Goal: Ask a question

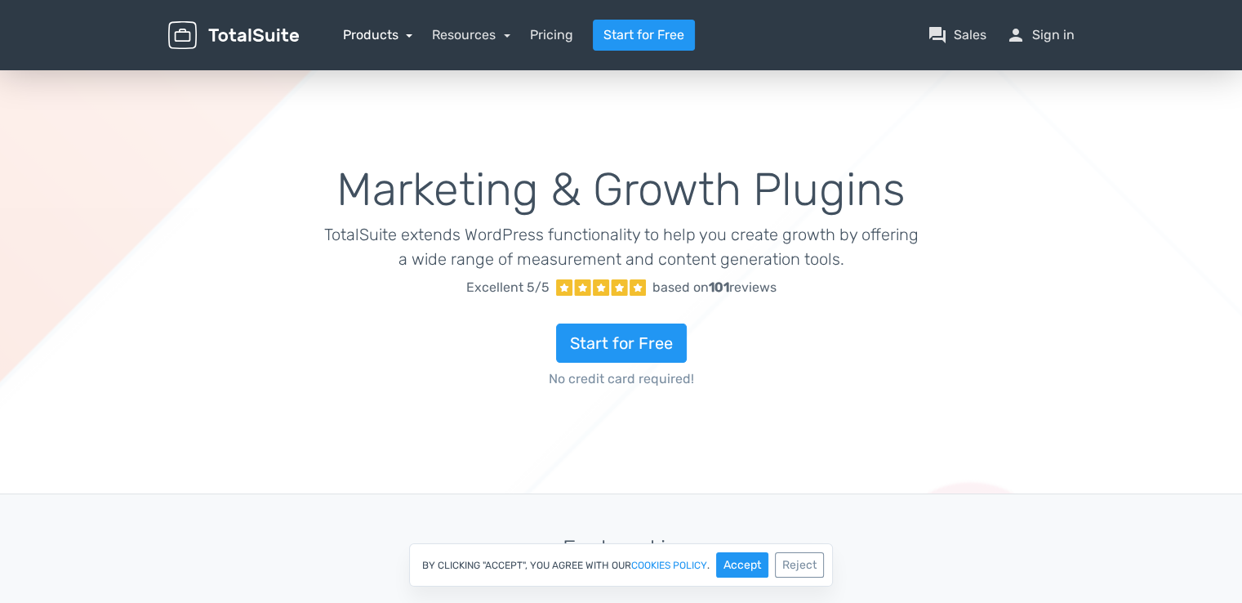
click at [409, 39] on link "Products" at bounding box center [378, 35] width 70 height 16
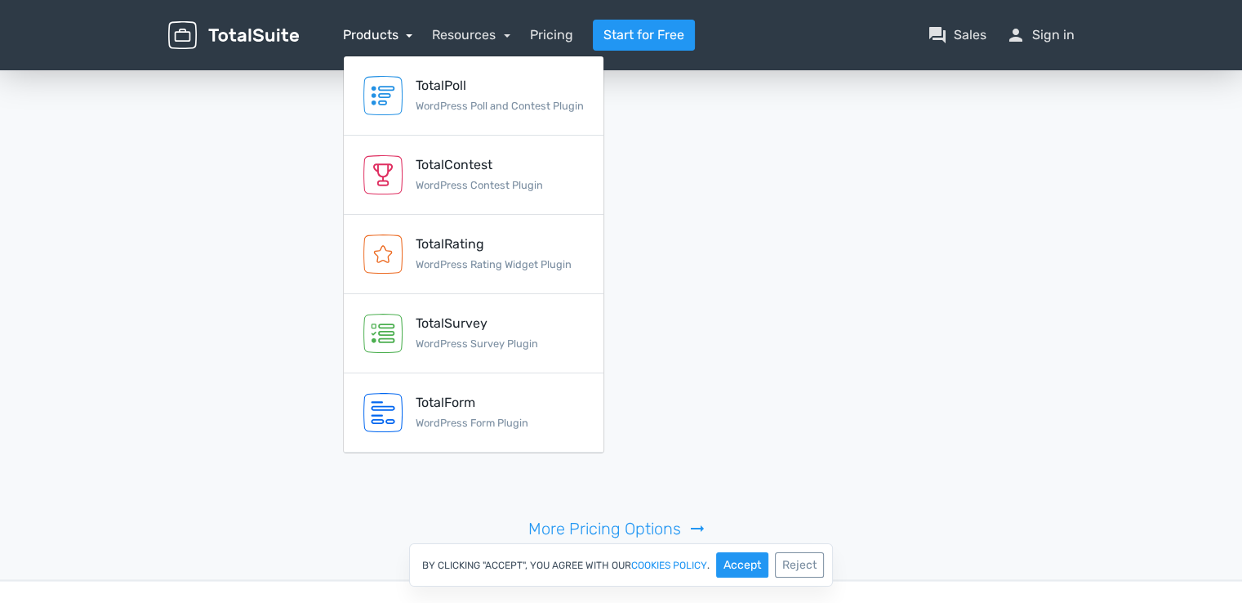
scroll to position [3537, 0]
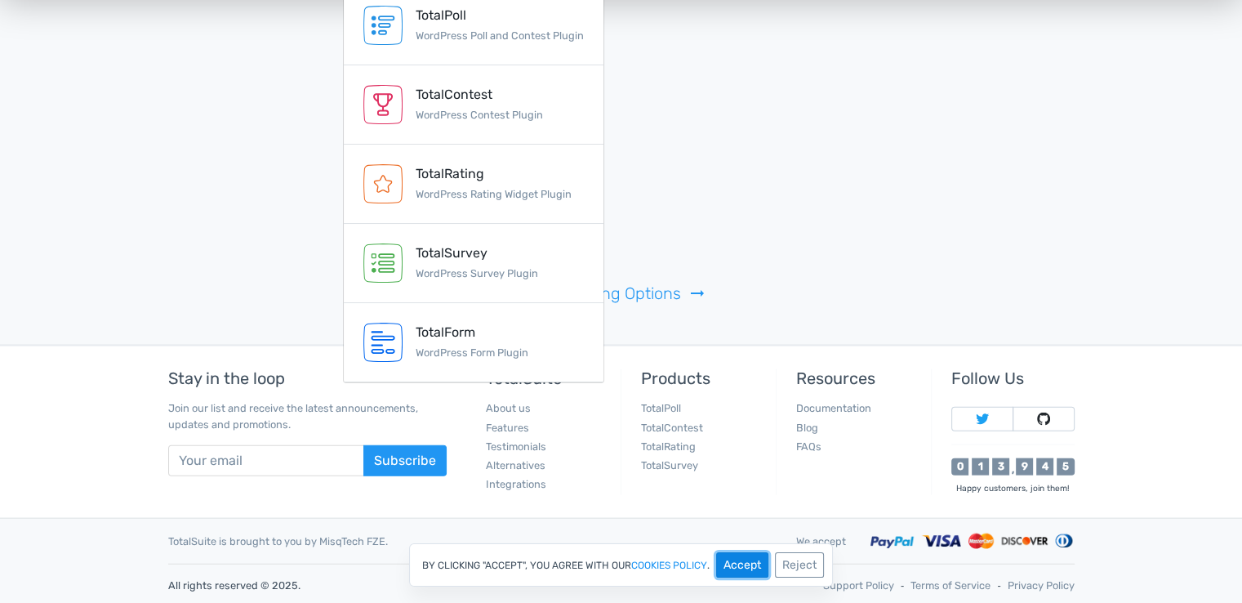
click at [730, 566] on button "Accept" at bounding box center [742, 564] width 52 height 25
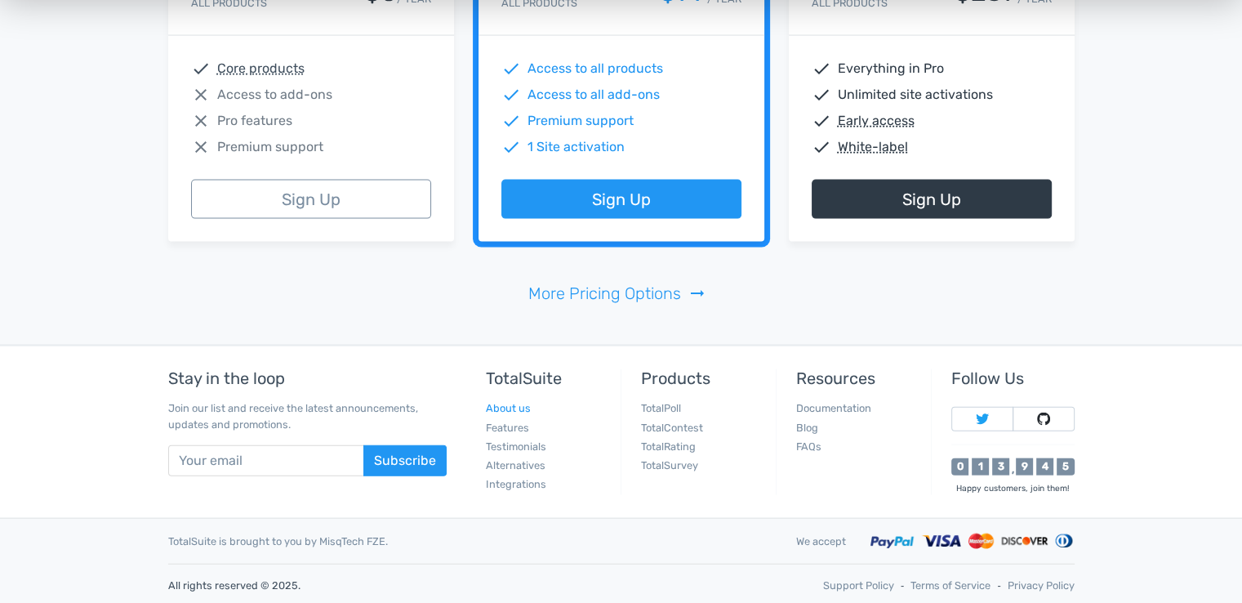
click at [523, 404] on link "About us" at bounding box center [508, 408] width 45 height 12
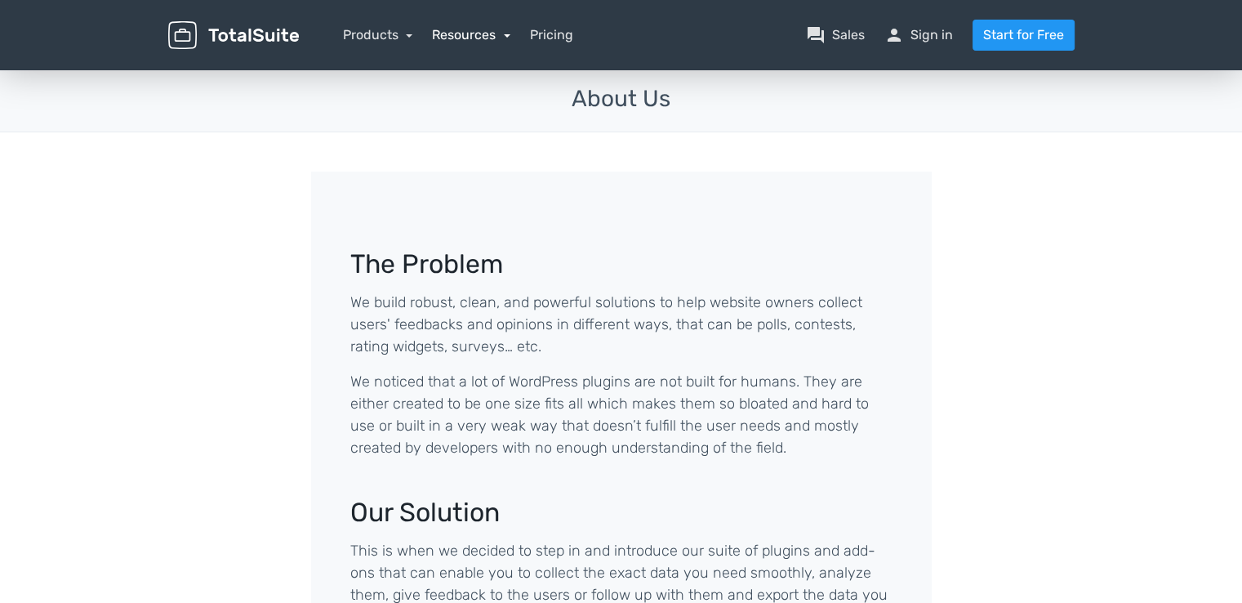
click at [498, 41] on link "Resources" at bounding box center [471, 35] width 78 height 16
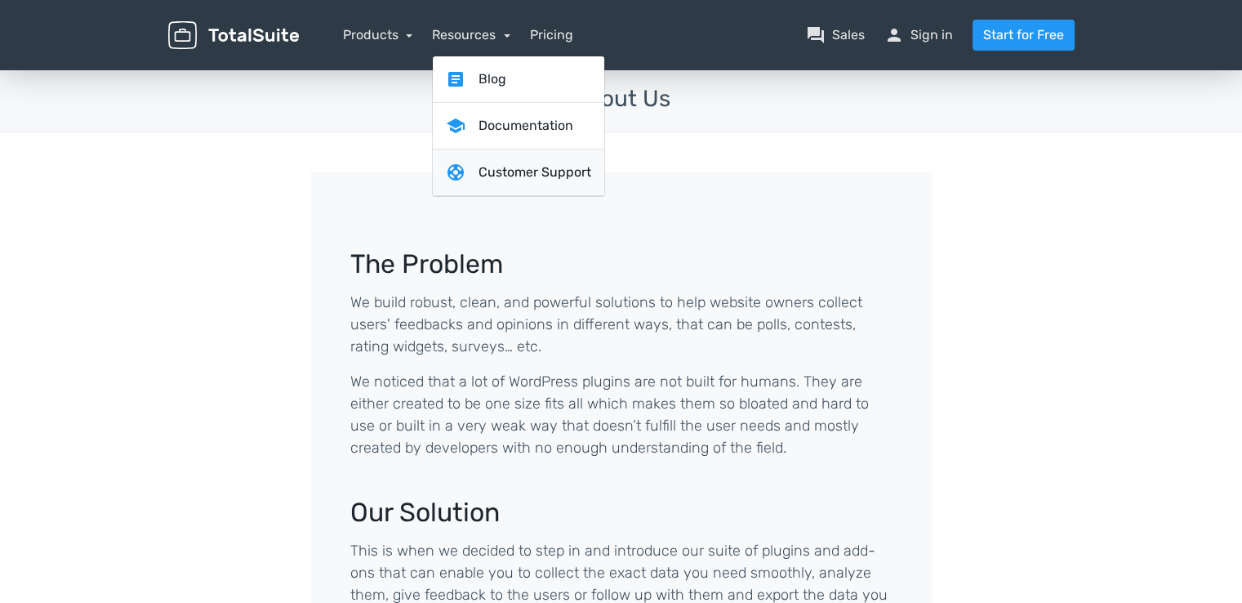
click at [539, 173] on link "support Customer Support" at bounding box center [519, 172] width 172 height 47
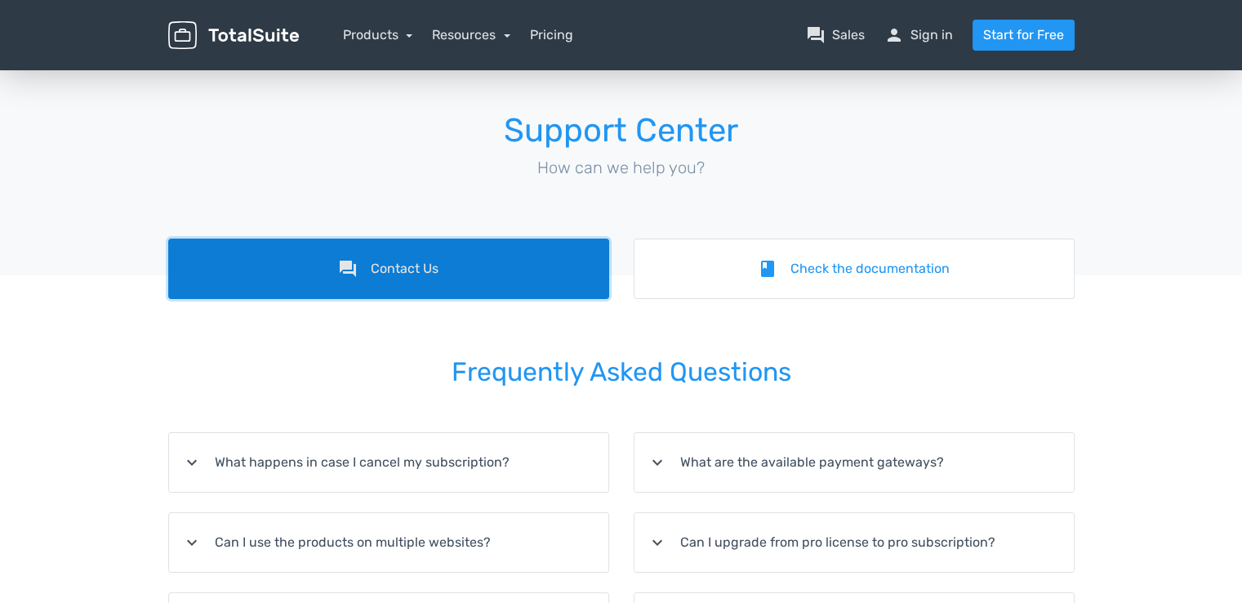
click at [421, 270] on link "forum Contact Us" at bounding box center [388, 269] width 441 height 60
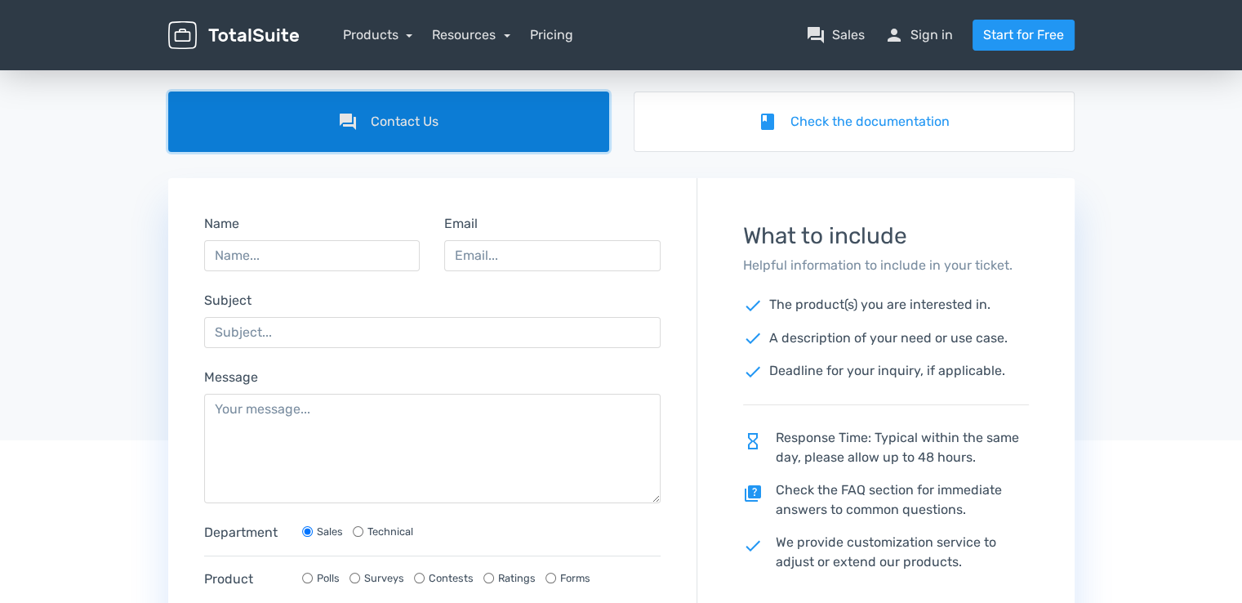
scroll to position [163, 0]
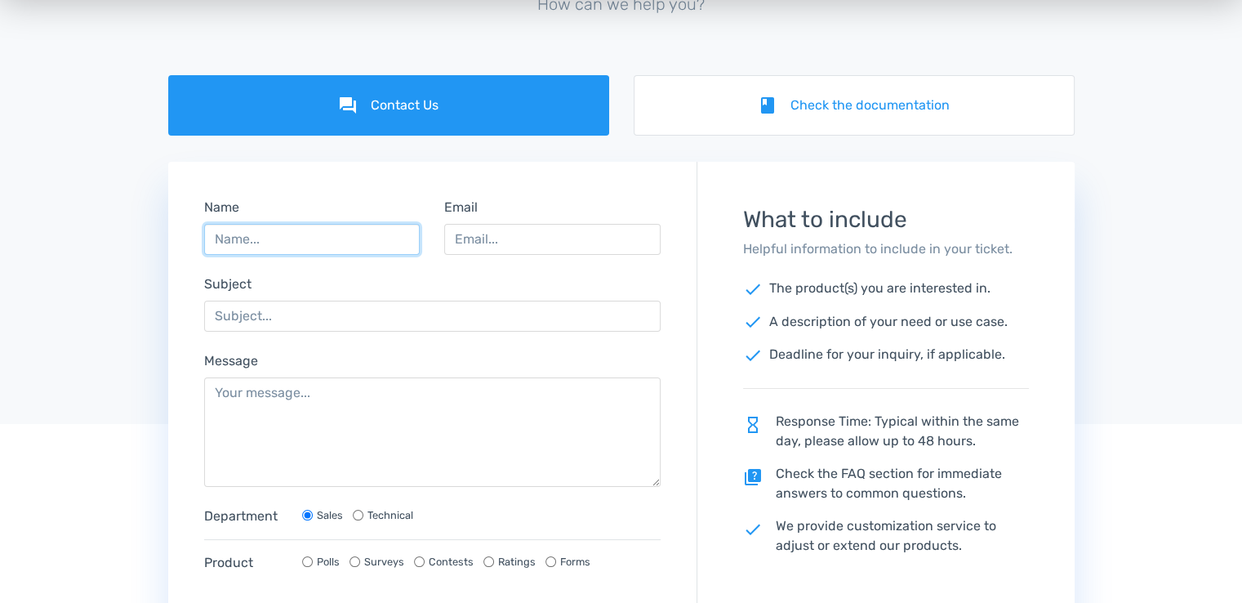
click at [294, 245] on input "Name" at bounding box center [312, 239] width 216 height 31
drag, startPoint x: 363, startPoint y: 239, endPoint x: 310, endPoint y: 239, distance: 52.3
click at [310, 239] on input "Héctor Romero Gandía" at bounding box center [312, 239] width 216 height 31
type input "Héctor Romero"
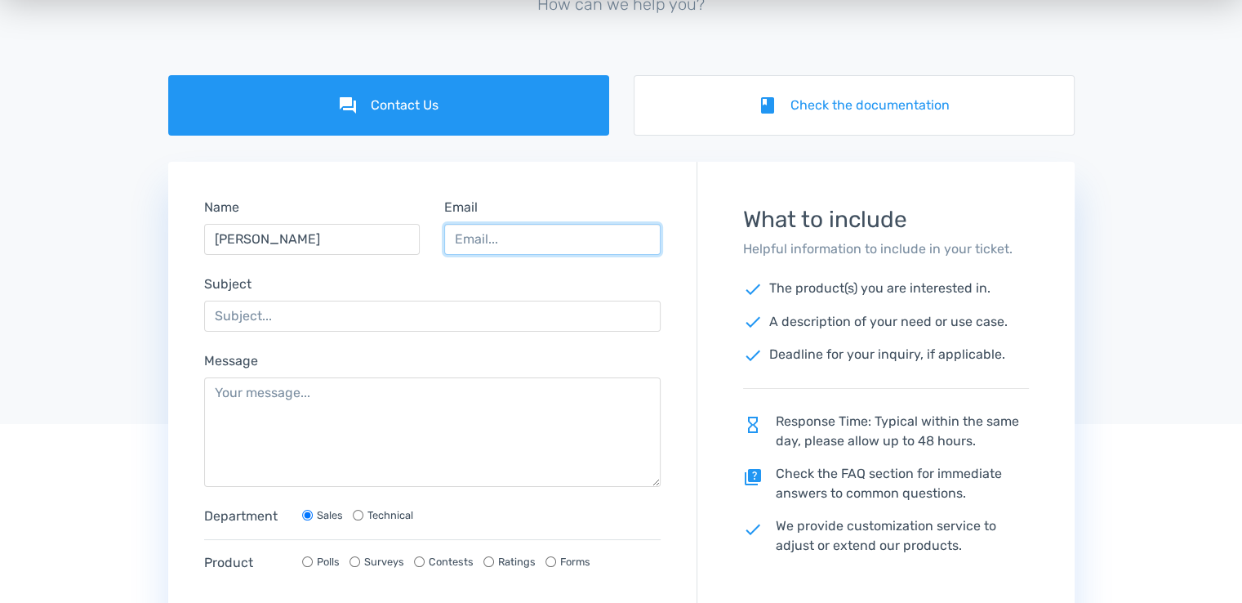
click at [559, 231] on input "Email" at bounding box center [552, 239] width 216 height 31
type input "hector@davidibiza.com"
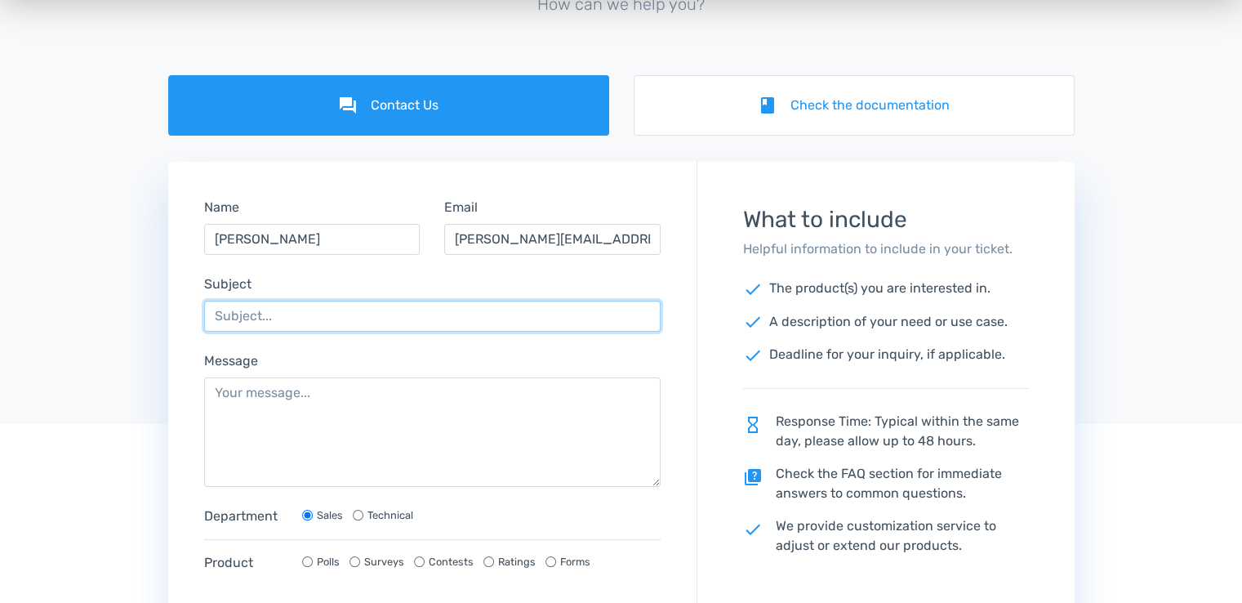
click at [308, 318] on input "Subject" at bounding box center [432, 316] width 457 height 31
click at [394, 320] on input "Collaboration Purpose - Total Poll Pro" at bounding box center [432, 316] width 457 height 31
type input "Collaboration Purpose - TotalPoll Pro"
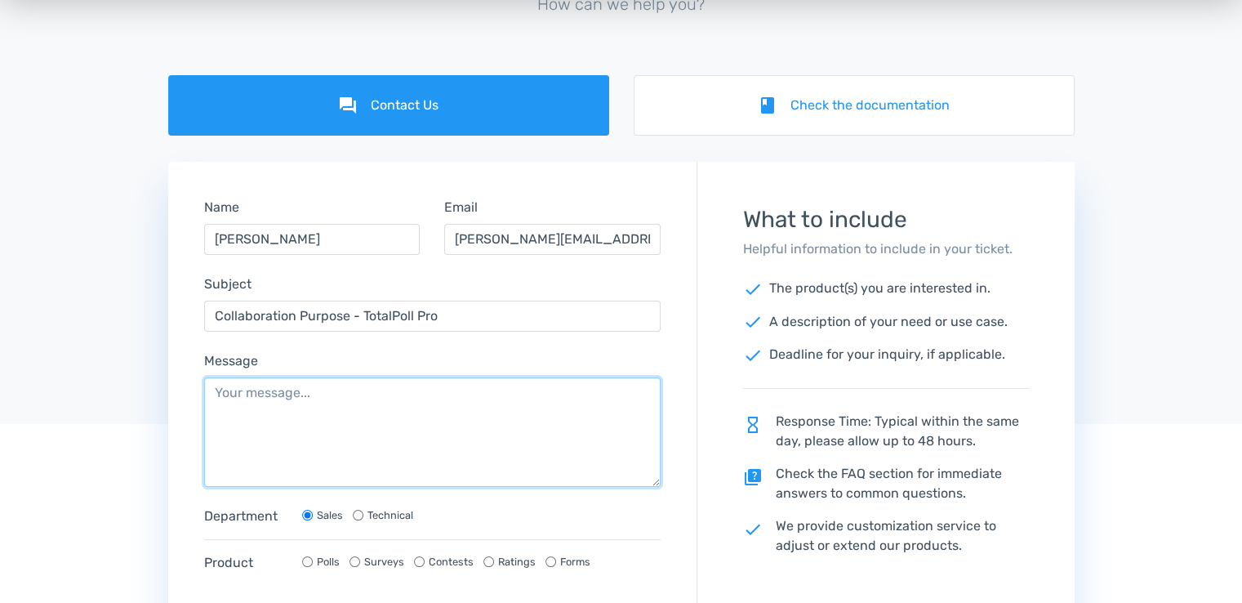
click at [390, 390] on textarea "Message" at bounding box center [432, 431] width 457 height 109
paste textarea "Hi, I'm Héctor from www.davidibiza.com, an Academy and YouTube channel speciali…"
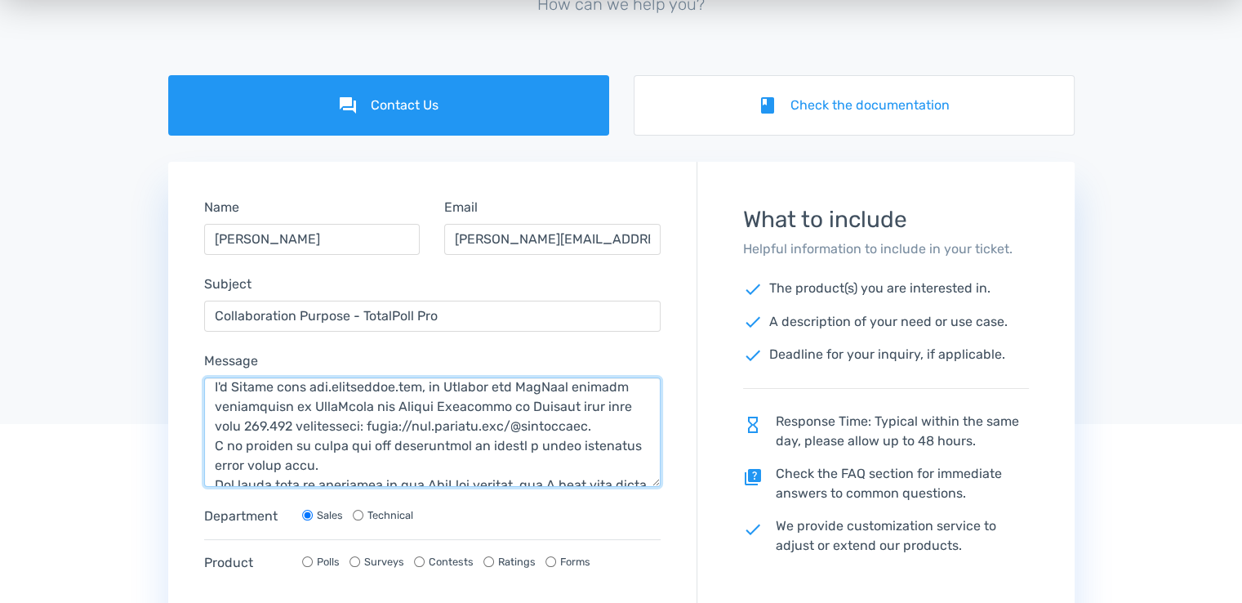
scroll to position [0, 0]
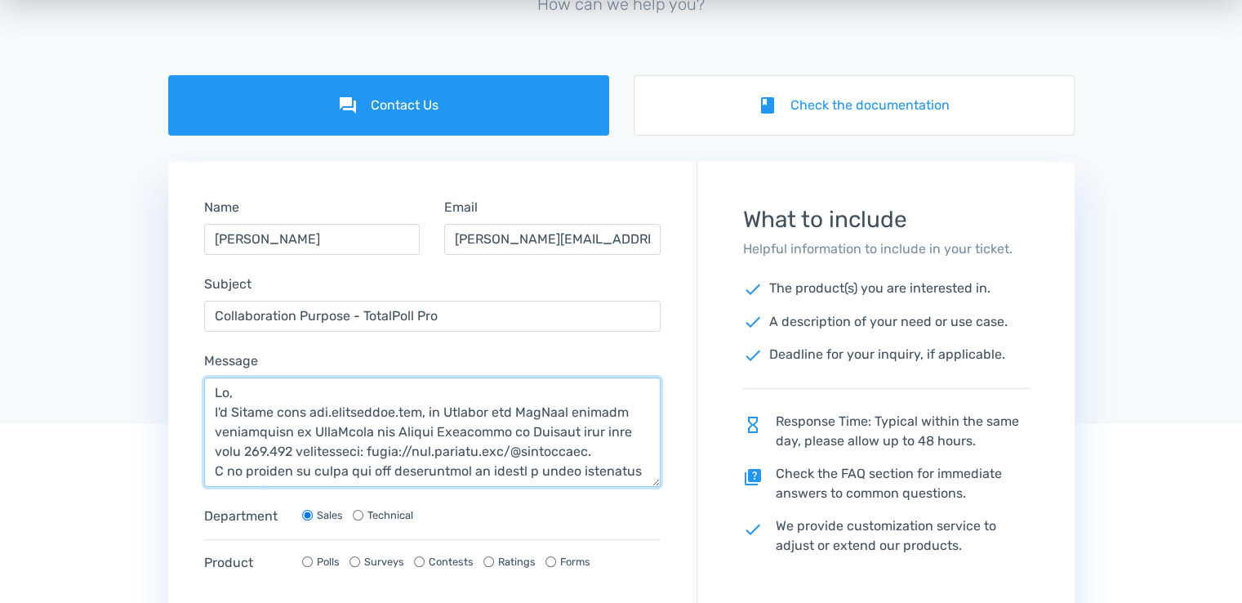
click at [226, 394] on textarea "Message" at bounding box center [432, 431] width 457 height 109
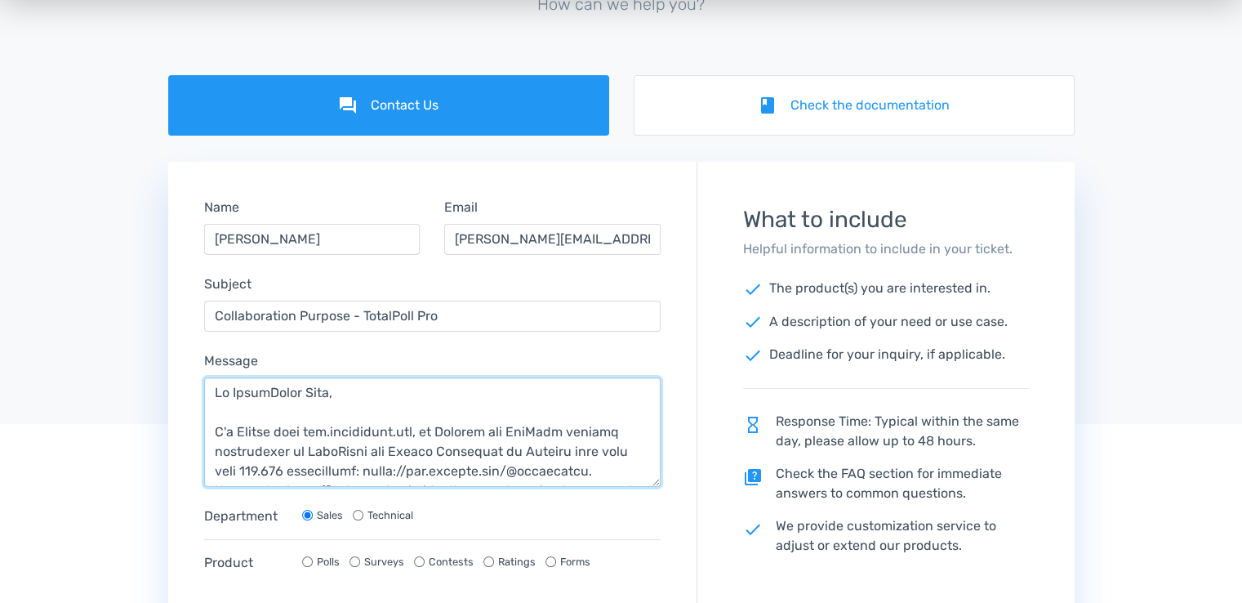
scroll to position [82, 0]
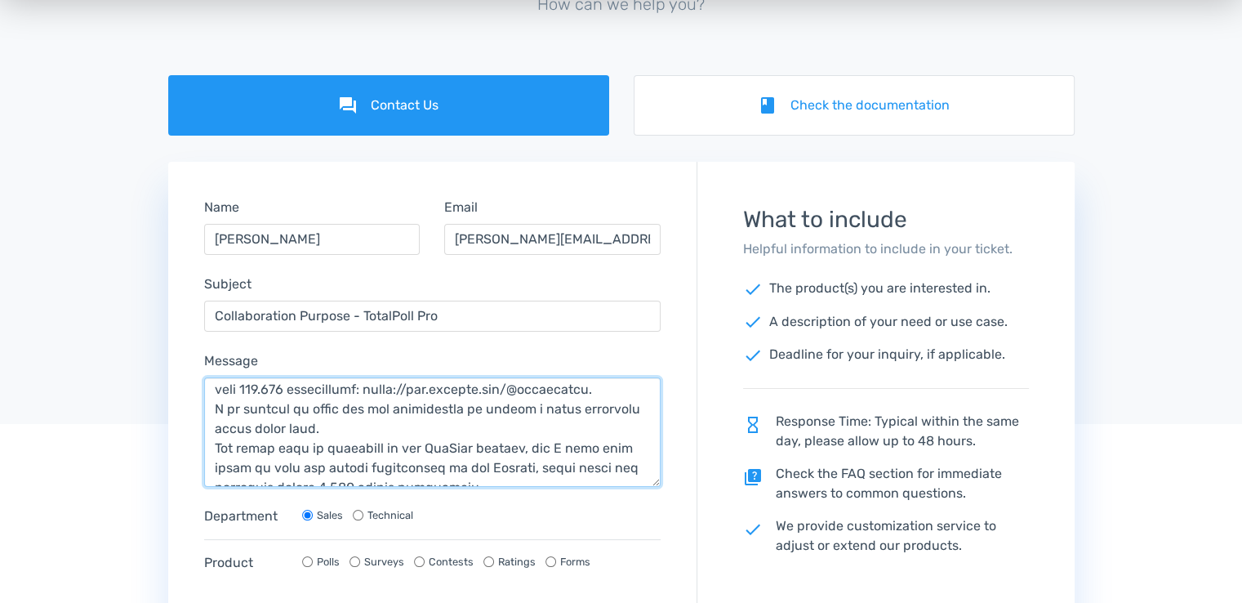
click at [465, 407] on textarea "Message" at bounding box center [432, 431] width 457 height 109
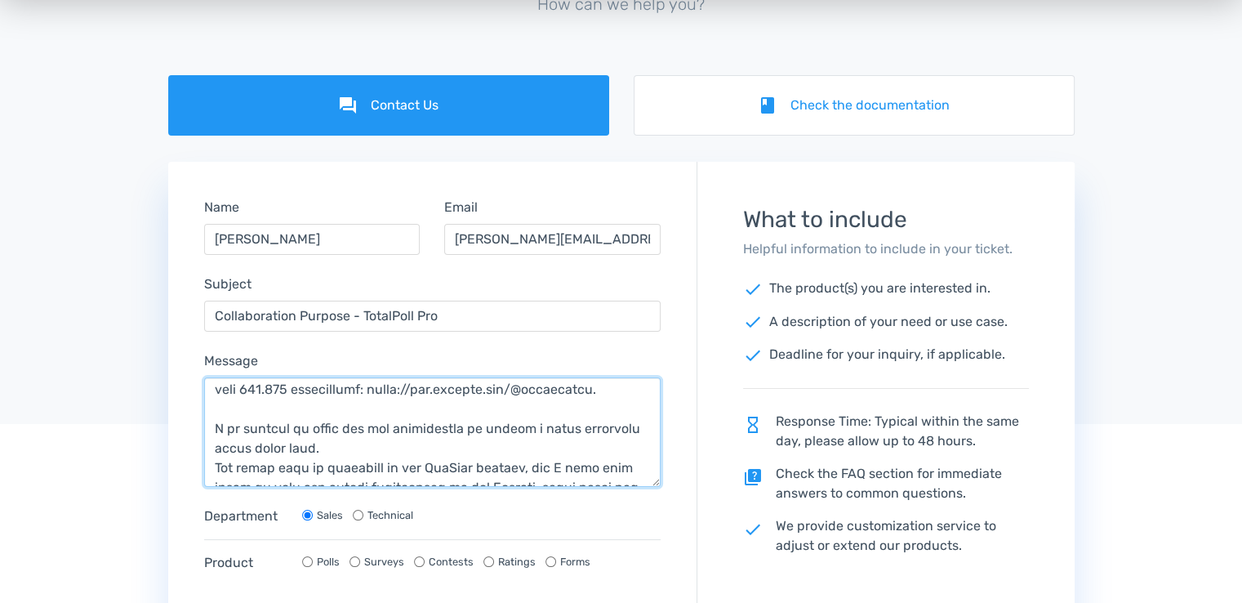
scroll to position [101, 0]
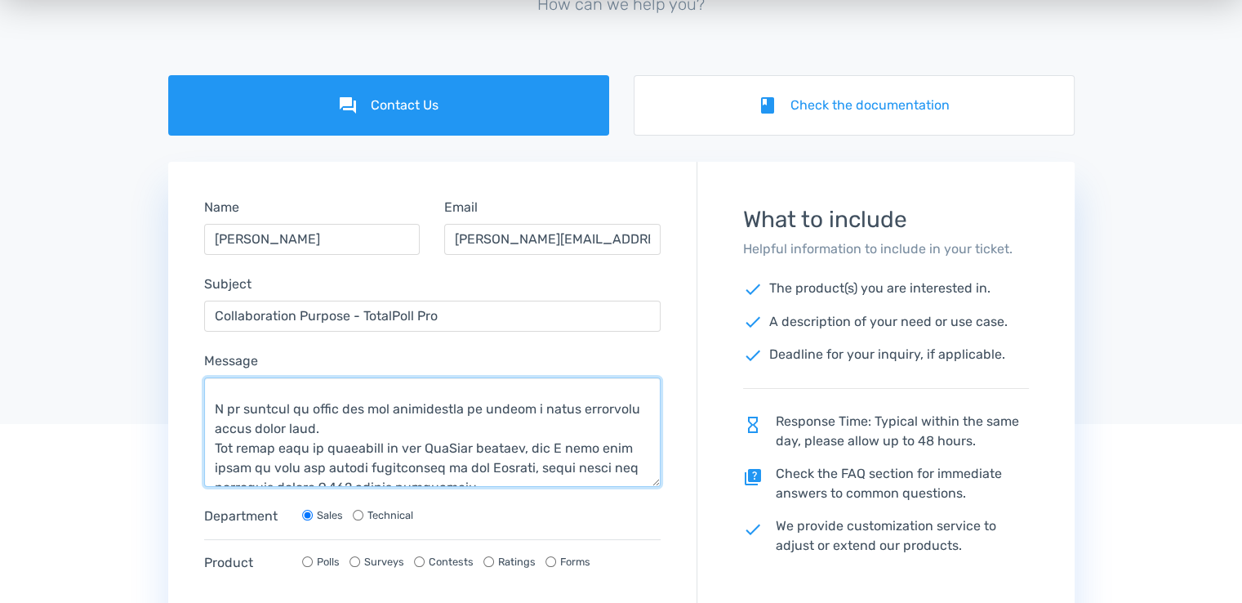
click at [315, 448] on textarea "Message" at bounding box center [432, 431] width 457 height 109
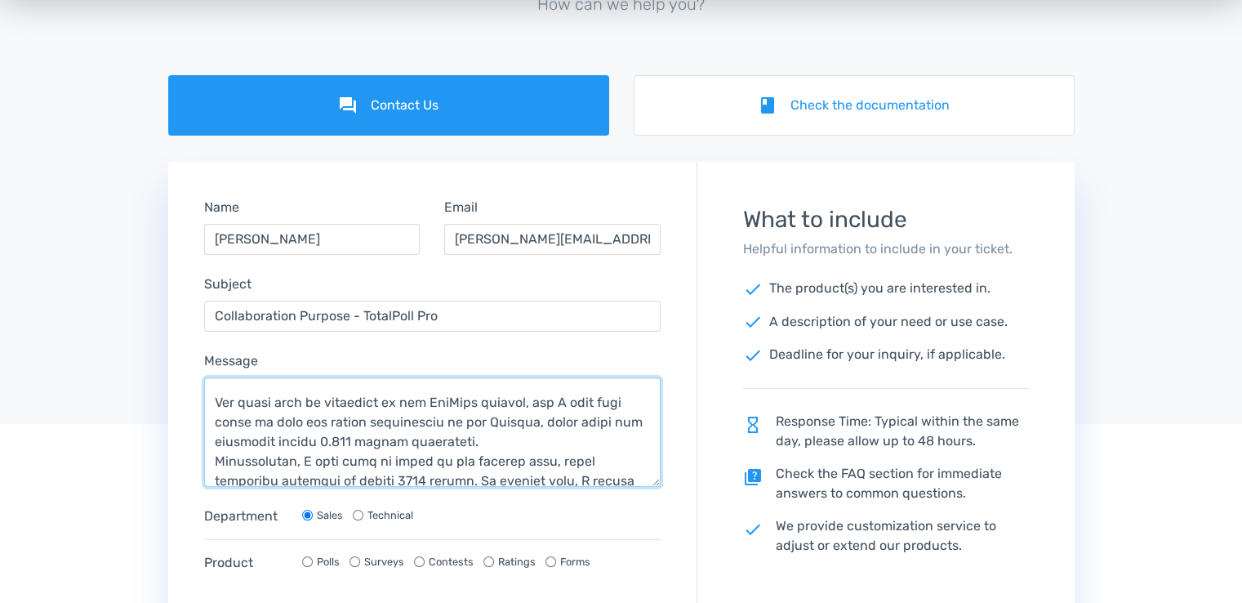
scroll to position [199, 0]
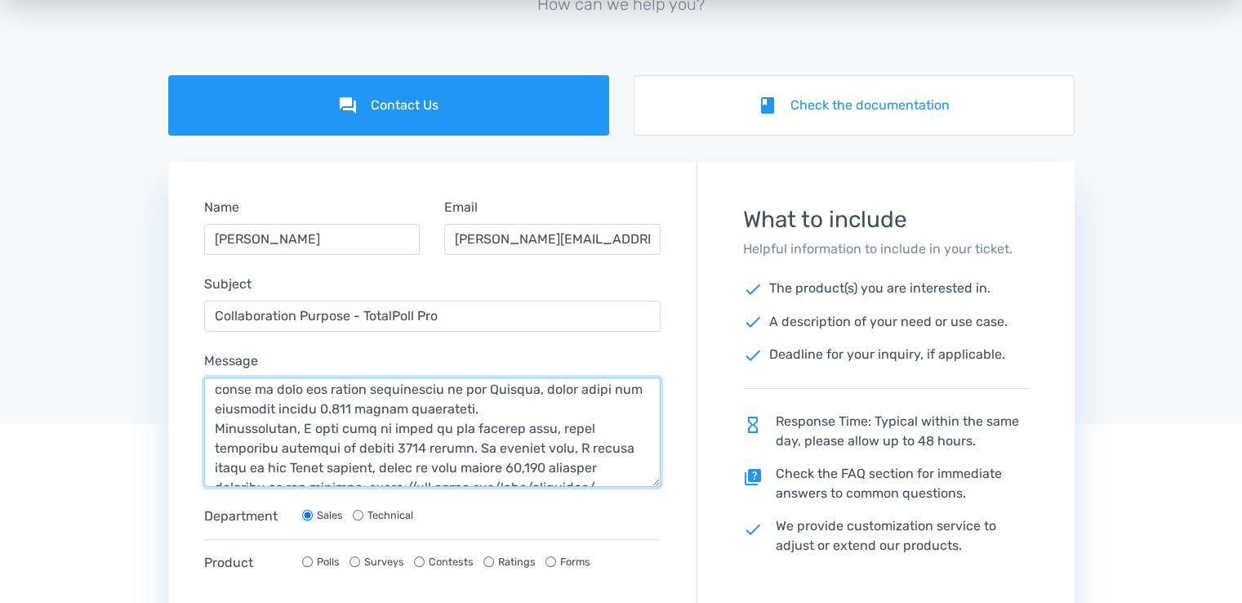
click at [534, 429] on textarea "Message" at bounding box center [432, 431] width 457 height 109
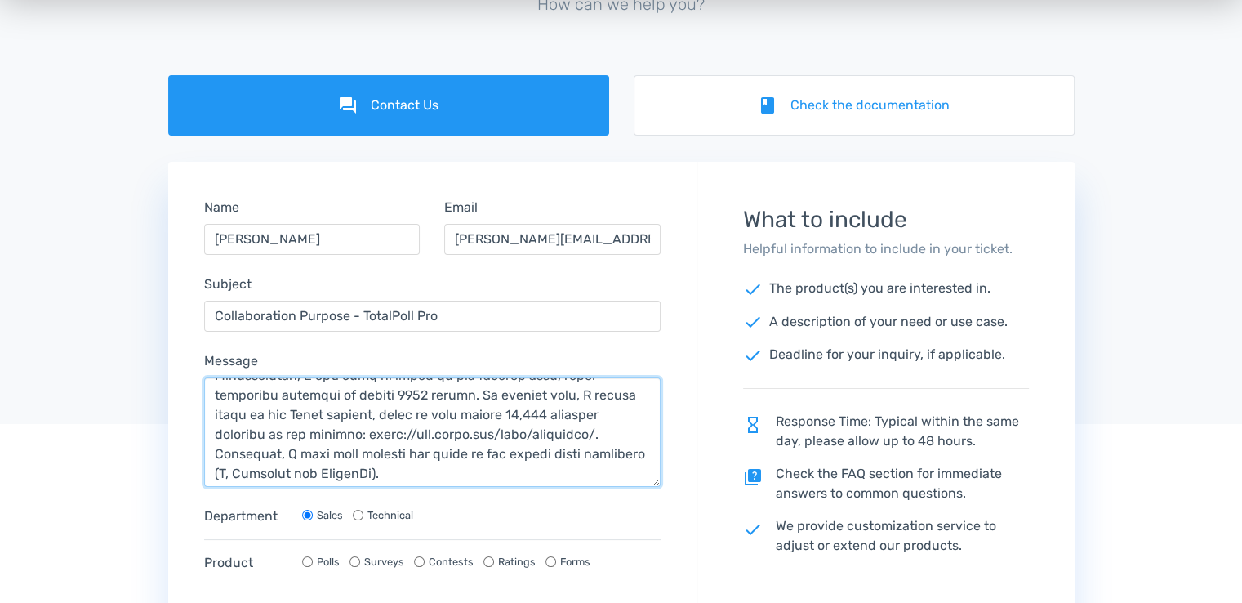
scroll to position [301, 0]
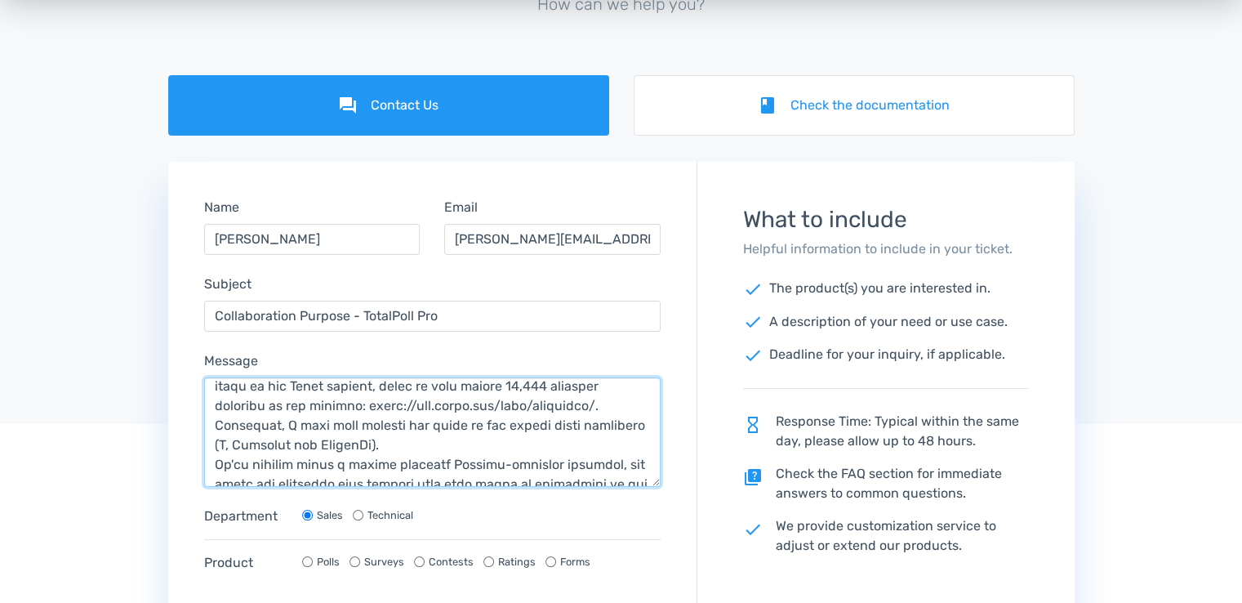
click at [395, 461] on textarea "Message" at bounding box center [432, 431] width 457 height 109
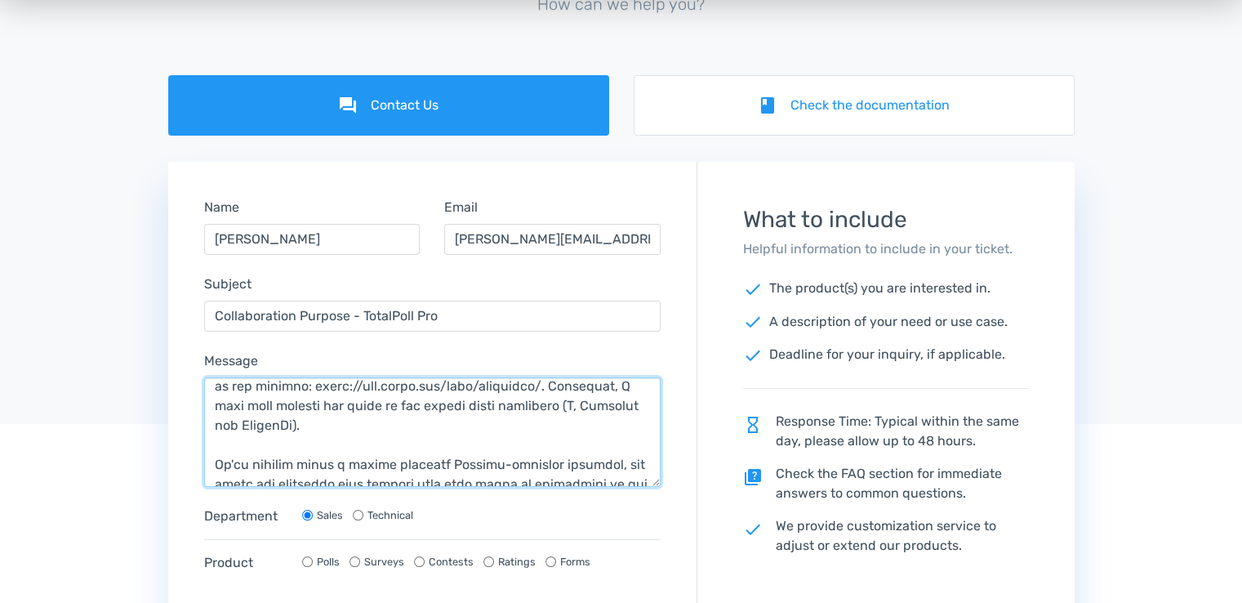
scroll to position [402, 0]
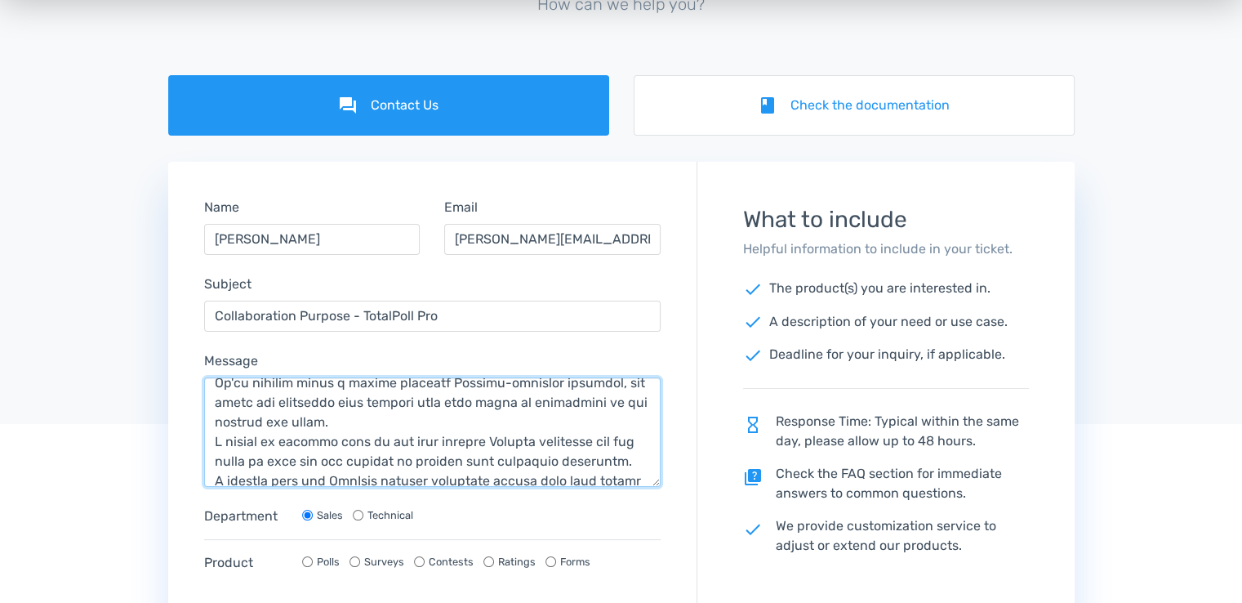
click at [379, 439] on textarea "Message" at bounding box center [432, 431] width 457 height 109
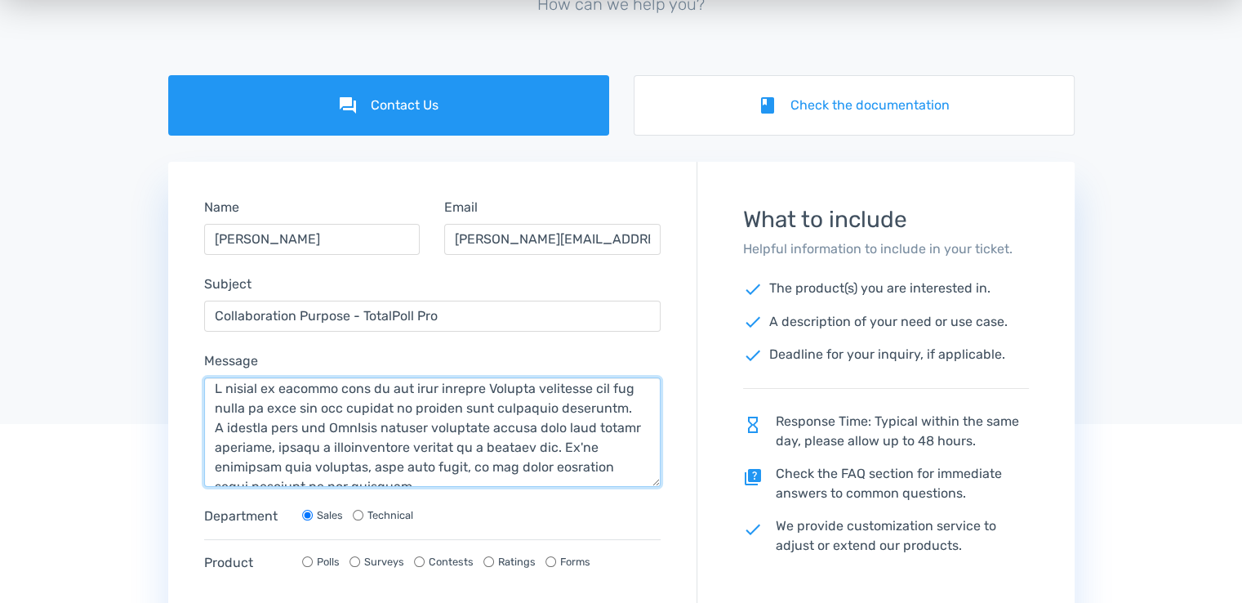
scroll to position [503, 0]
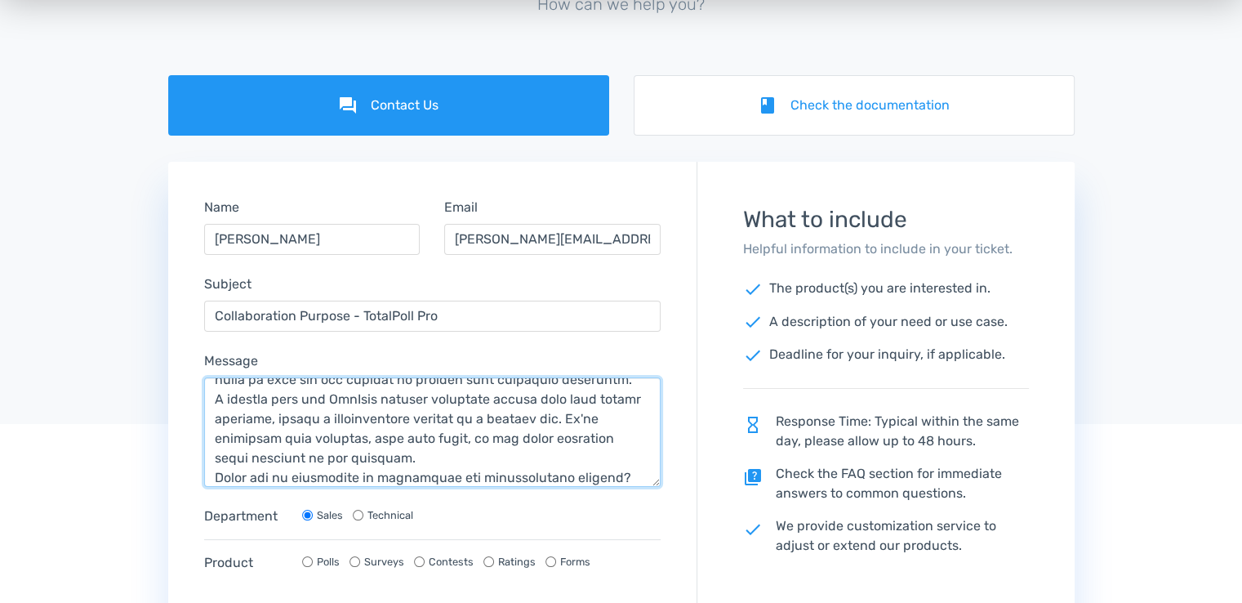
click at [637, 396] on textarea "Message" at bounding box center [432, 431] width 457 height 109
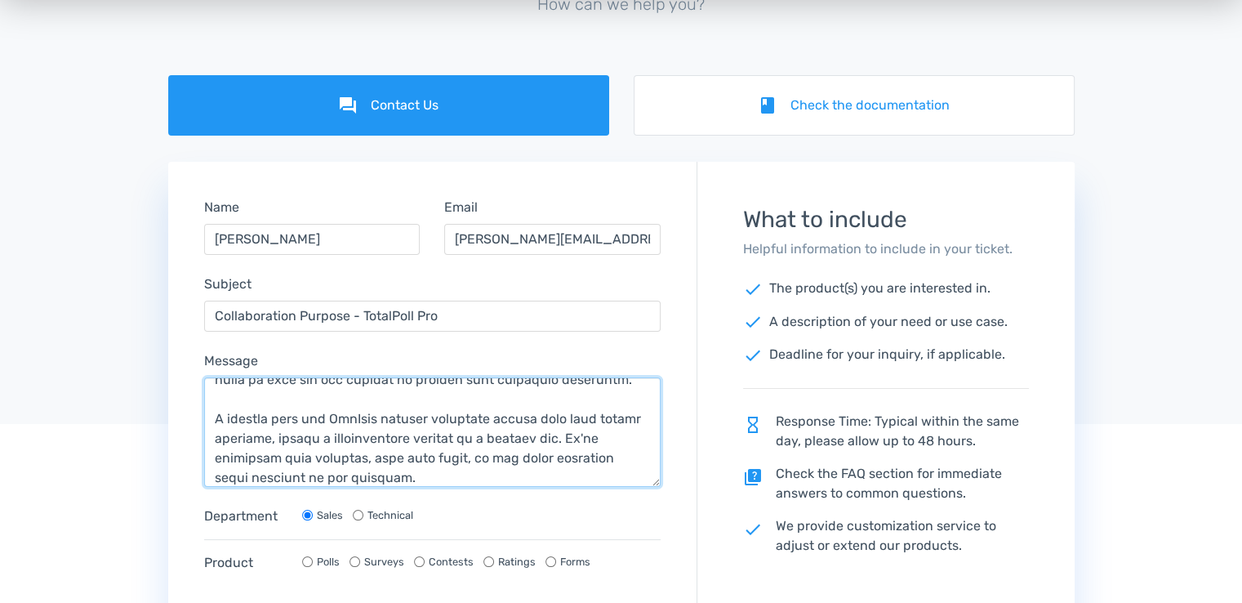
scroll to position [523, 0]
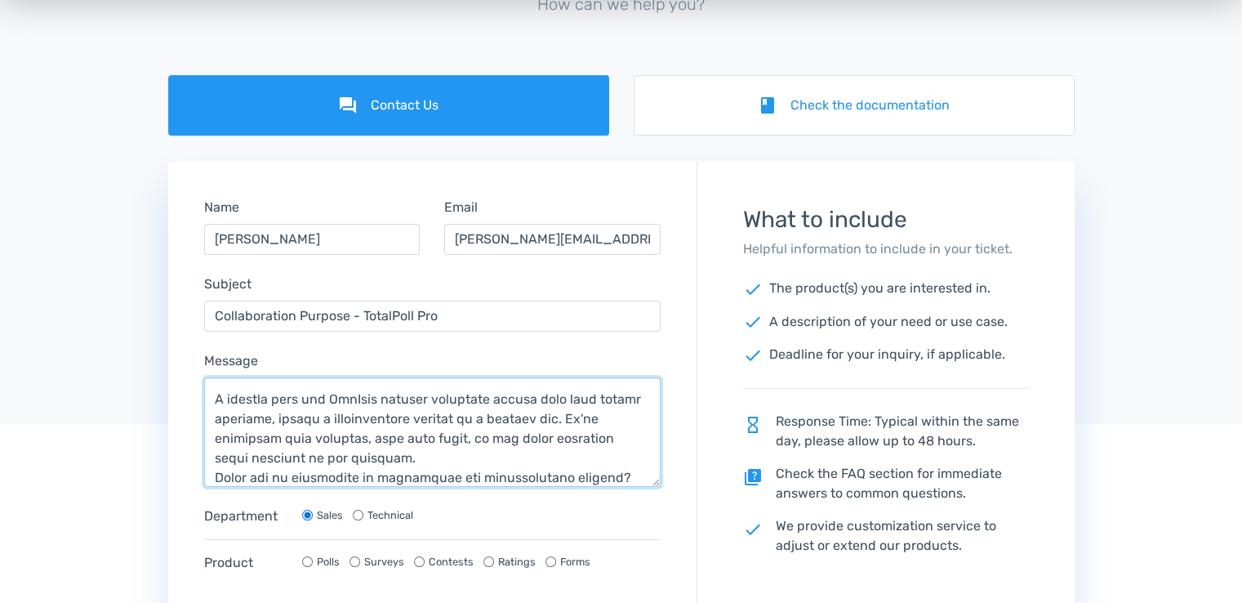
click at [467, 478] on textarea "Message" at bounding box center [432, 431] width 457 height 109
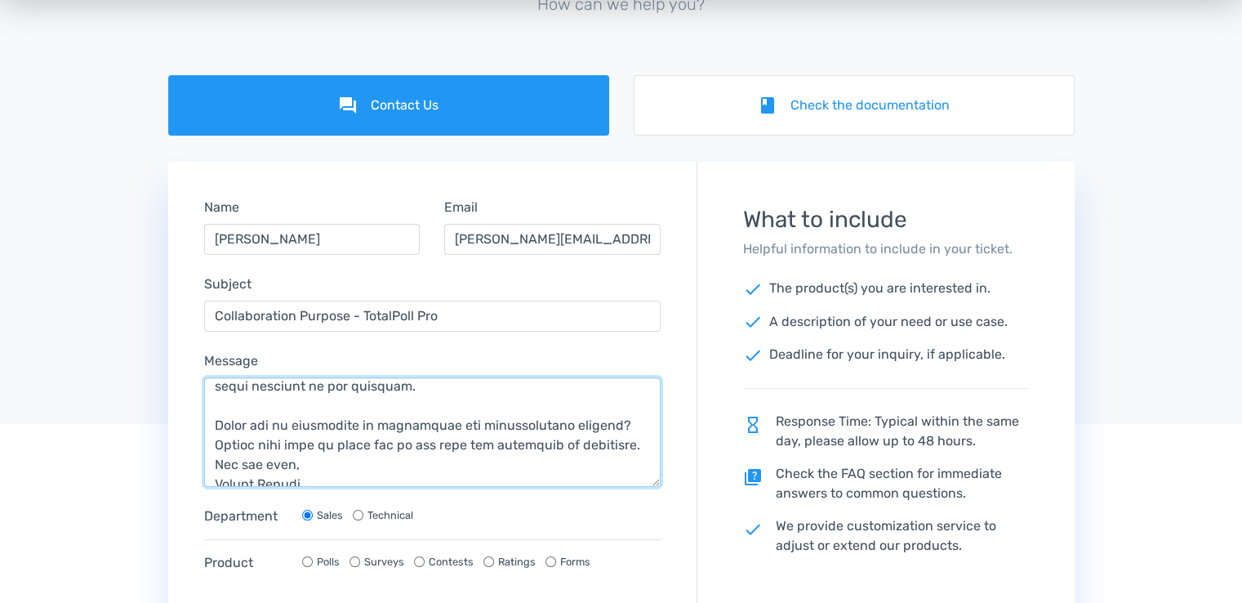
scroll to position [627, 0]
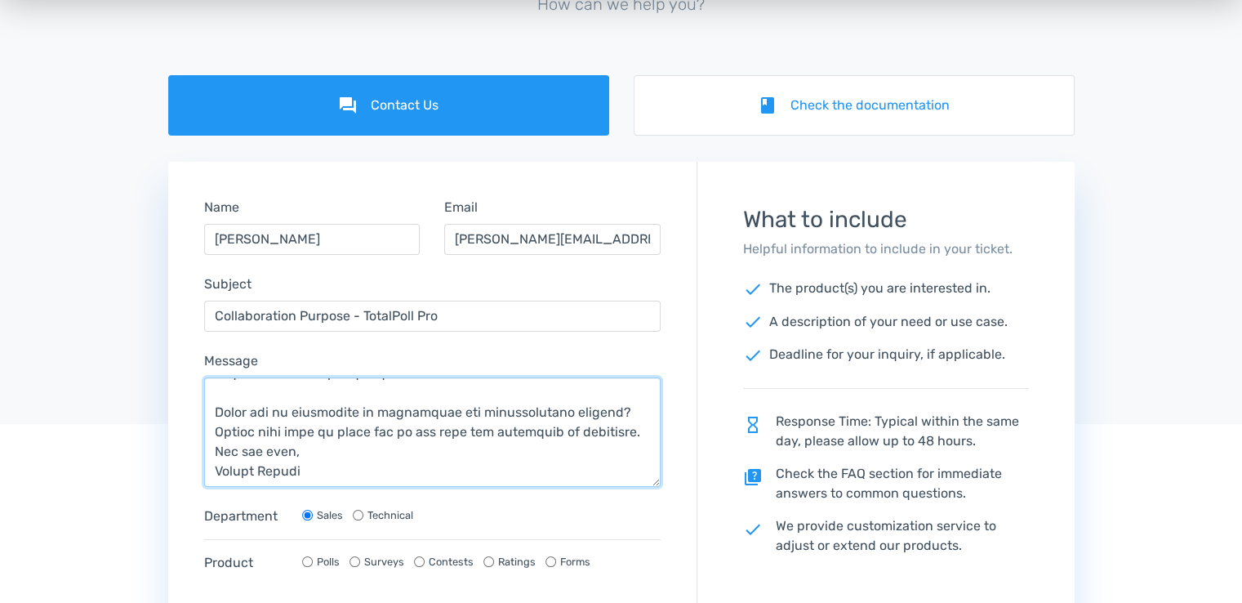
click at [602, 410] on textarea "Message" at bounding box center [432, 431] width 457 height 109
click at [631, 430] on textarea "Message" at bounding box center [432, 431] width 457 height 109
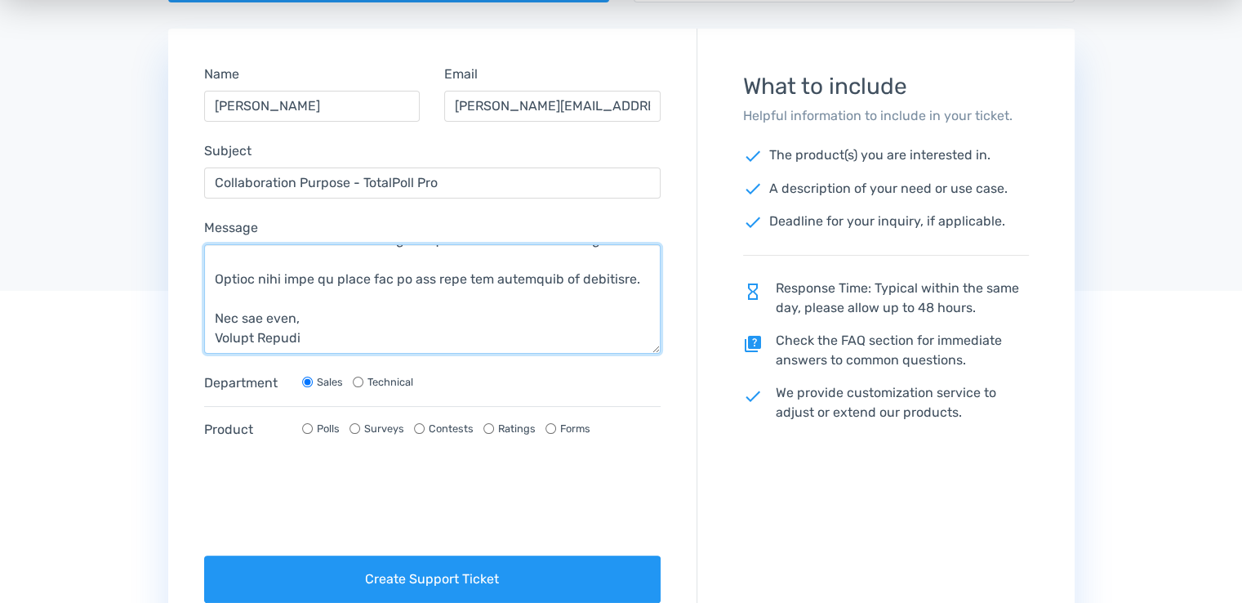
scroll to position [327, 0]
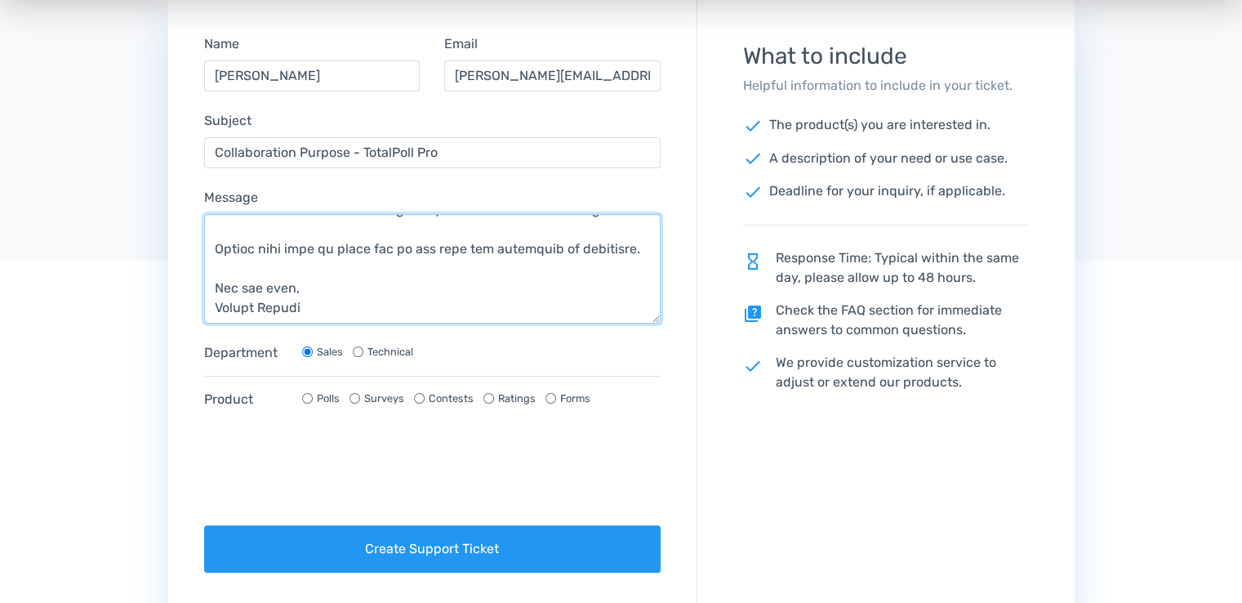
type textarea "Hi TotalSuite Team, I'm Héctor from www.davidibiza.com, an Academy and YouTube …"
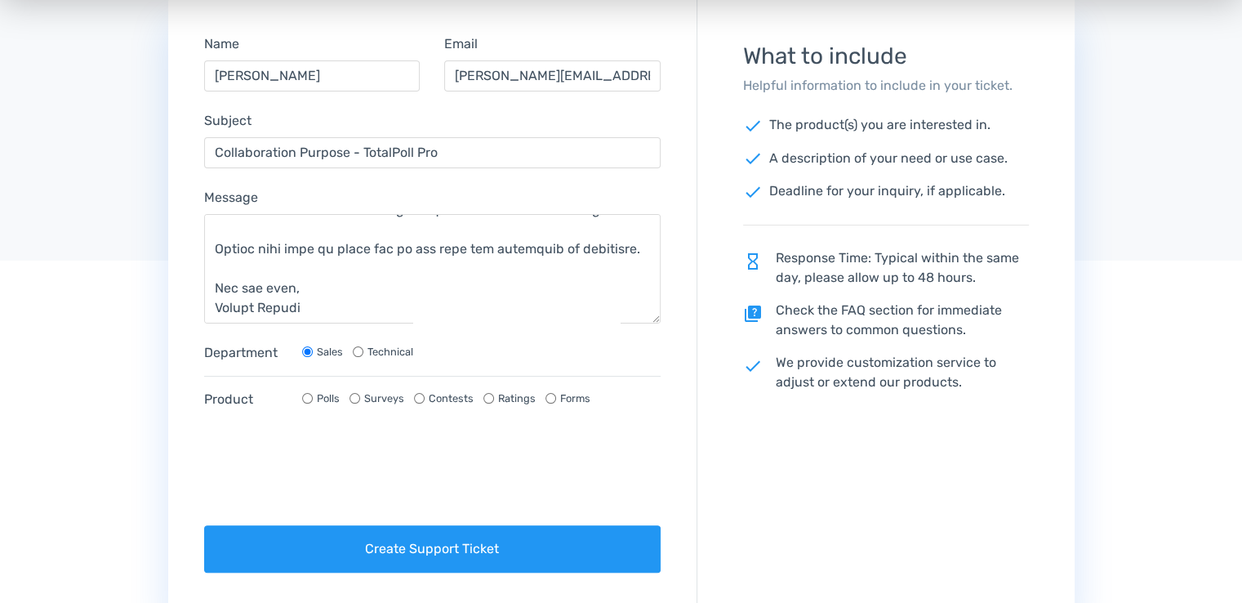
click at [312, 397] on div "Polls" at bounding box center [321, 398] width 38 height 16
click at [307, 394] on input "Polls" at bounding box center [307, 398] width 11 height 11
radio input "true"
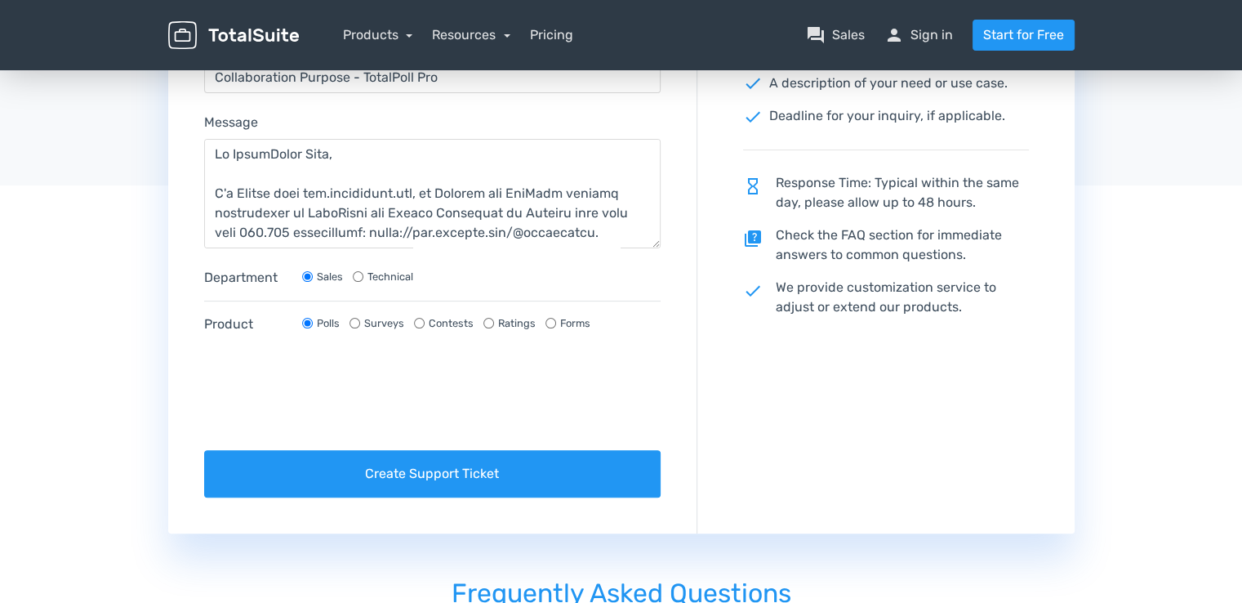
scroll to position [408, 0]
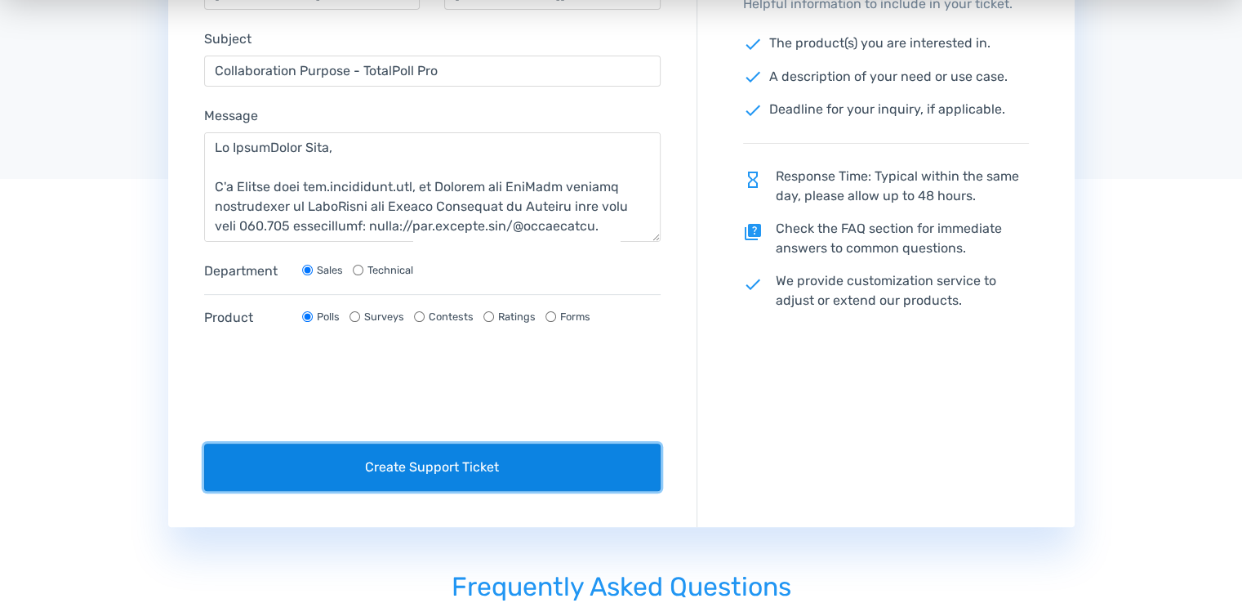
click at [443, 463] on button "Create Support Ticket" at bounding box center [432, 467] width 457 height 47
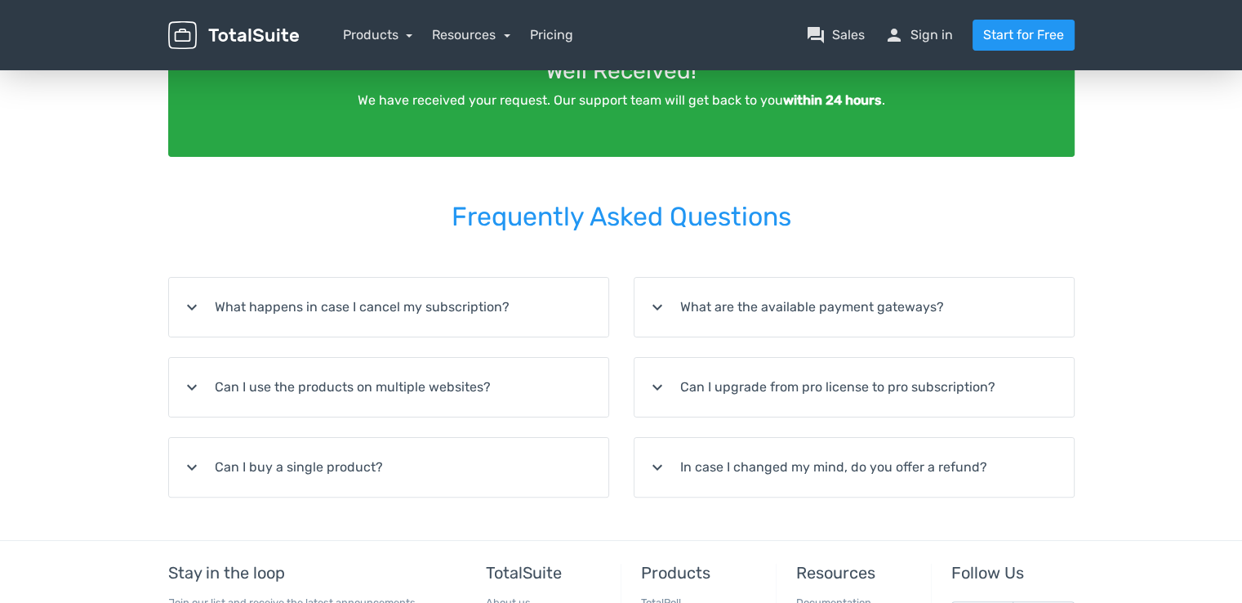
scroll to position [100, 0]
